Goal: Task Accomplishment & Management: Complete application form

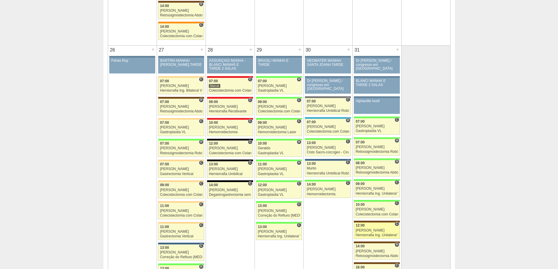
scroll to position [1202, 0]
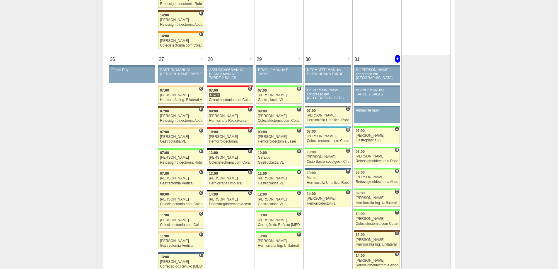
click at [397, 58] on div "+" at bounding box center [397, 59] width 5 height 8
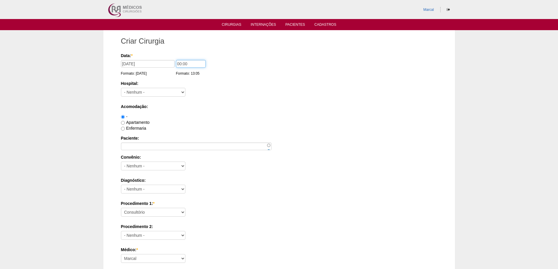
click at [179, 62] on input "00:00" at bounding box center [191, 64] width 30 height 8
type input "07:00"
click at [183, 93] on select "- Nenhum - 9 de Julho Albert Einstein Alvorada América Assunção Bartira Benefic…" at bounding box center [153, 92] width 64 height 9
click at [214, 94] on div "Hospital: - Nenhum - 9 de Julho Albert Einstein Alvorada América Assunção Barti…" at bounding box center [279, 90] width 317 height 19
click at [123, 130] on input "Enfermaria" at bounding box center [123, 129] width 4 height 4
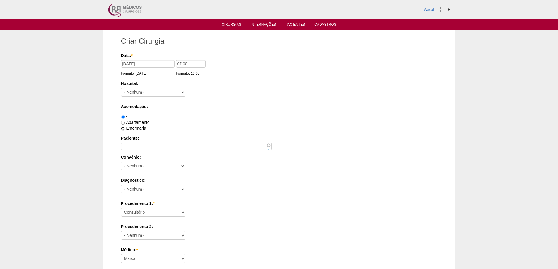
radio input "true"
click at [129, 147] on input "Paciente:" at bounding box center [196, 147] width 151 height 8
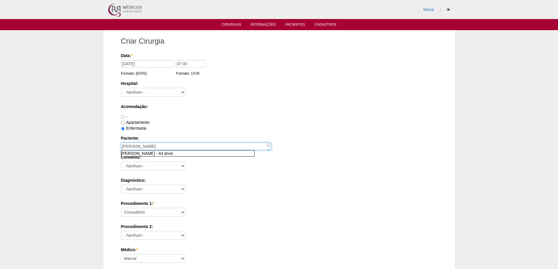
click at [157, 148] on input "[PERSON_NAME]" at bounding box center [196, 147] width 151 height 8
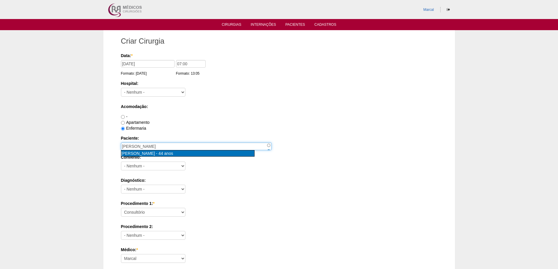
type input "Eduardo Couto de Freitas [nid:83746]"
click at [131, 154] on span "[PERSON_NAME]" at bounding box center [138, 153] width 34 height 5
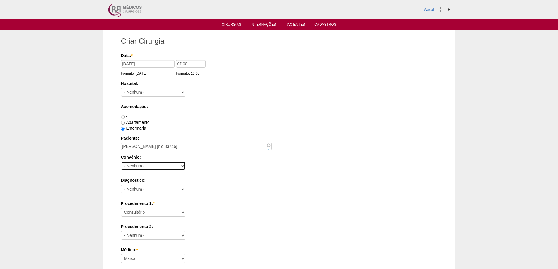
click at [183, 167] on select "- Nenhum - Abet Afresp Allianz Amil Blue Life Caasp Cabesp Caixa de Pensões Car…" at bounding box center [153, 166] width 64 height 9
select select "8907"
click at [121, 162] on select "- Nenhum - Abet Afresp Allianz Amil Blue Life Caasp Cabesp Caixa de Pensões Car…" at bounding box center [153, 166] width 64 height 9
click at [182, 189] on select "- Nenhum - Abdome Agudo Abscesso Hepático Abscesso Perianal Abscesso Peritoneal…" at bounding box center [153, 189] width 64 height 9
select select "12"
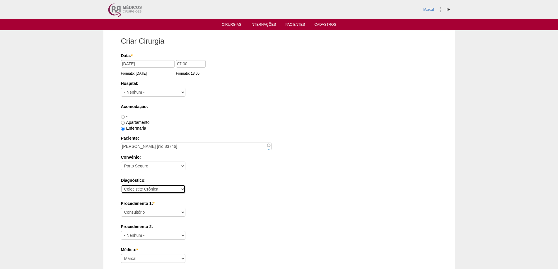
click at [121, 185] on select "- Nenhum - Abdome Agudo Abscesso Hepático Abscesso Perianal Abscesso Peritoneal…" at bounding box center [153, 189] width 64 height 9
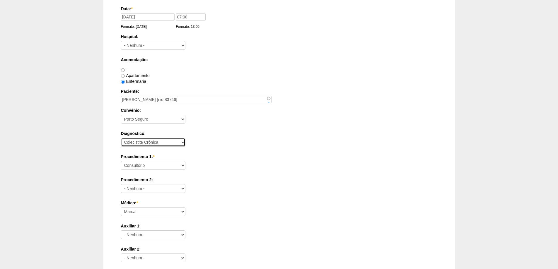
scroll to position [59, 0]
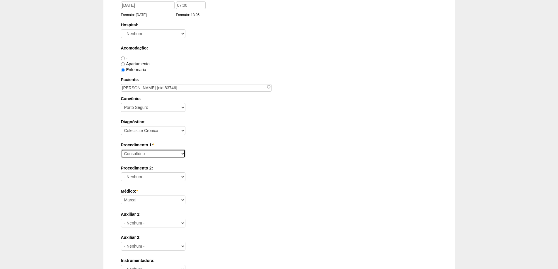
click at [183, 153] on select "Consultório Abscesso Hepático - Drenagem Abscesso perianal Amputação Abdômino P…" at bounding box center [153, 153] width 64 height 9
select select "3735"
click at [121, 149] on select "Consultório Abscesso Hepático - Drenagem Abscesso perianal Amputação Abdômino P…" at bounding box center [153, 153] width 64 height 9
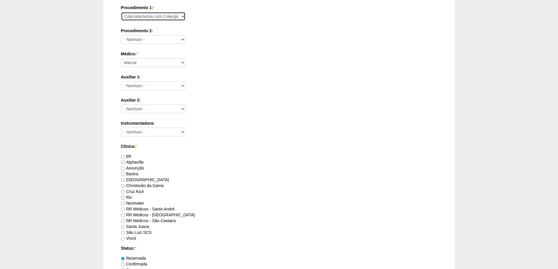
scroll to position [205, 0]
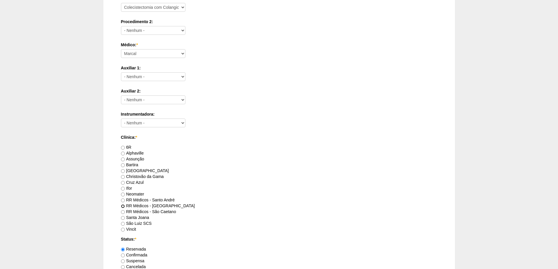
click at [122, 206] on input "RR Médicos - São Bernardo do Campo" at bounding box center [123, 207] width 4 height 4
radio input "true"
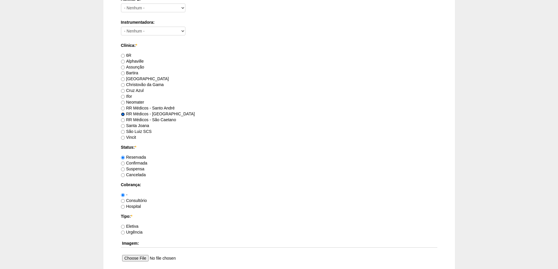
scroll to position [322, 0]
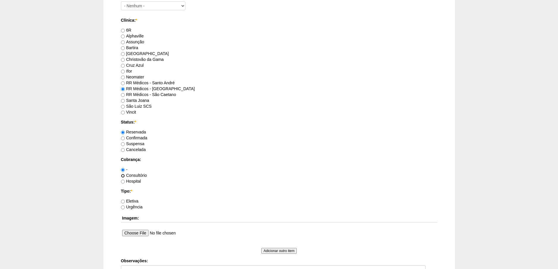
click at [124, 176] on input "Consultório" at bounding box center [123, 176] width 4 height 4
radio input "true"
click at [123, 203] on input "Eletiva" at bounding box center [123, 202] width 4 height 4
radio input "true"
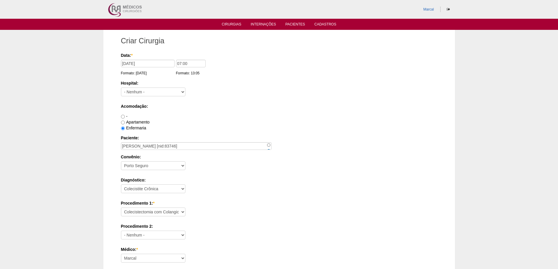
scroll to position [0, 0]
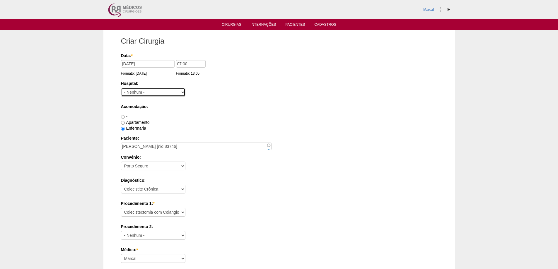
click at [183, 91] on select "- Nenhum - 9 de Julho Albert Einstein Alvorada América Assunção Bartira Benefic…" at bounding box center [153, 92] width 64 height 9
select select "44"
click at [121, 88] on select "- Nenhum - 9 de Julho Albert Einstein Alvorada América Assunção Bartira Benefic…" at bounding box center [153, 92] width 64 height 9
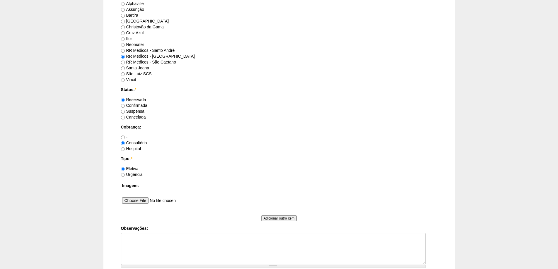
scroll to position [410, 0]
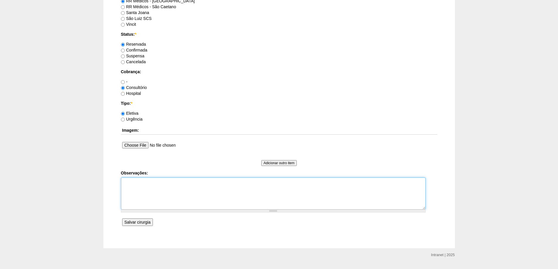
click at [132, 183] on textarea "Observações:" at bounding box center [273, 194] width 305 height 32
type textarea "Logistica do Blanc--Muito Ruim paciente"
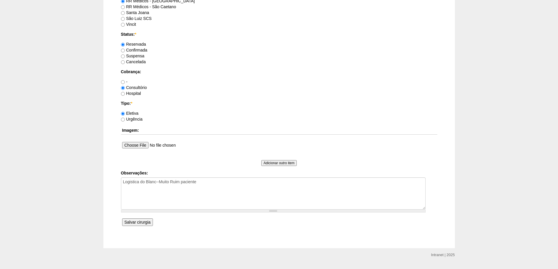
click at [132, 222] on input "Salvar cirurgia" at bounding box center [137, 223] width 31 height 8
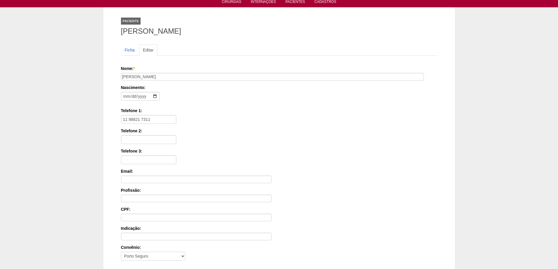
scroll to position [89, 0]
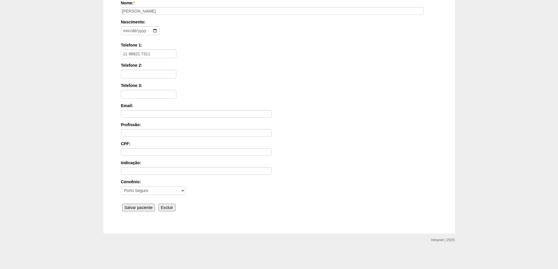
click at [139, 208] on input "Salvar paciente" at bounding box center [138, 208] width 33 height 8
